Goal: Information Seeking & Learning: Learn about a topic

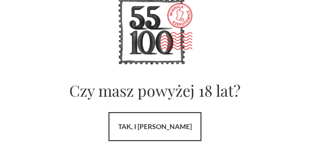
scroll to position [61, 0]
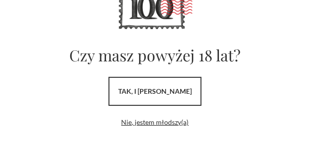
click at [178, 92] on link "tak, i uwielbiam wino" at bounding box center [154, 91] width 93 height 29
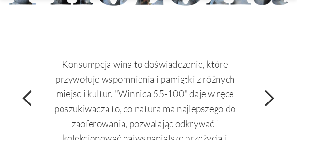
scroll to position [5085, 0]
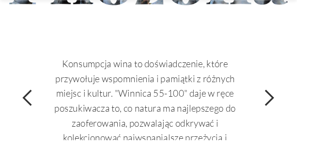
click at [284, 92] on div "next slide" at bounding box center [280, 101] width 19 height 19
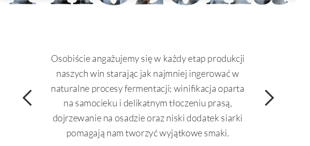
click at [288, 92] on div "next slide" at bounding box center [280, 101] width 19 height 19
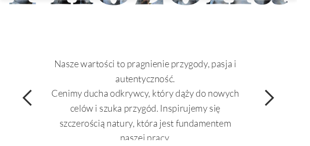
click at [284, 92] on div "next slide" at bounding box center [280, 101] width 19 height 19
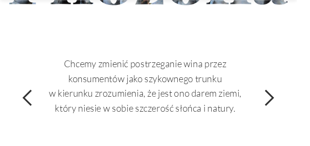
click at [289, 92] on div "next slide" at bounding box center [280, 101] width 19 height 19
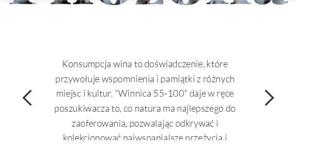
click at [287, 92] on div "next slide" at bounding box center [280, 101] width 19 height 19
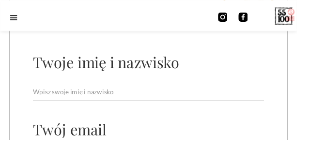
scroll to position [5351, 0]
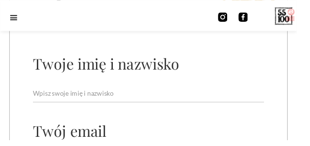
click at [258, 20] on img at bounding box center [254, 18] width 10 height 10
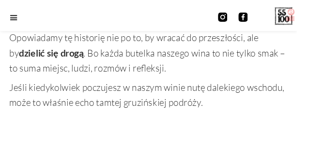
scroll to position [1257, 0]
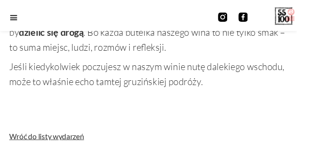
scroll to position [1281, 0]
